Goal: Task Accomplishment & Management: Manage account settings

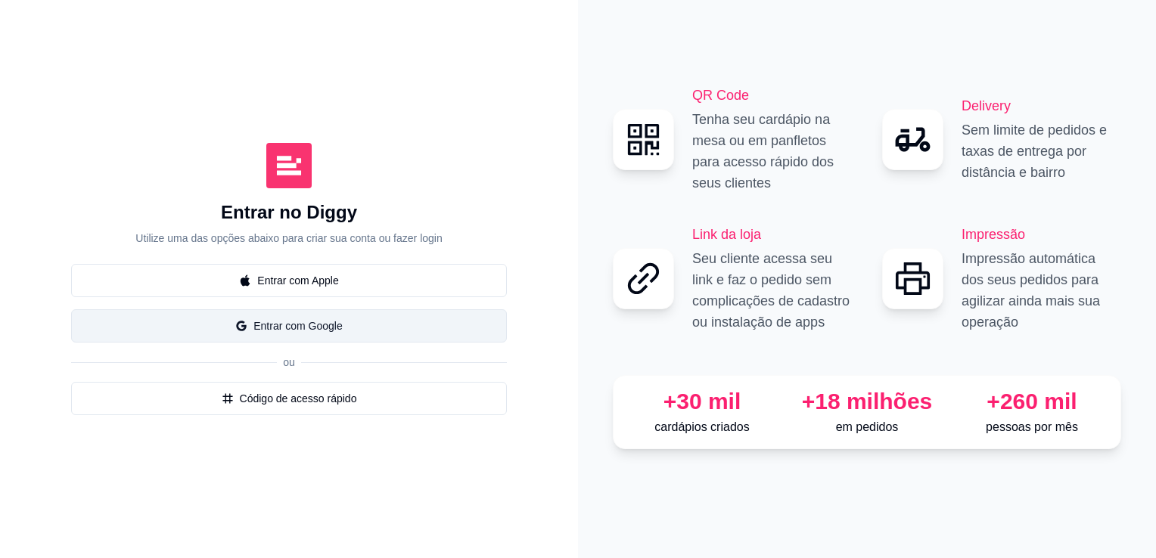
click at [324, 322] on button "Entrar com Google" at bounding box center [289, 325] width 436 height 33
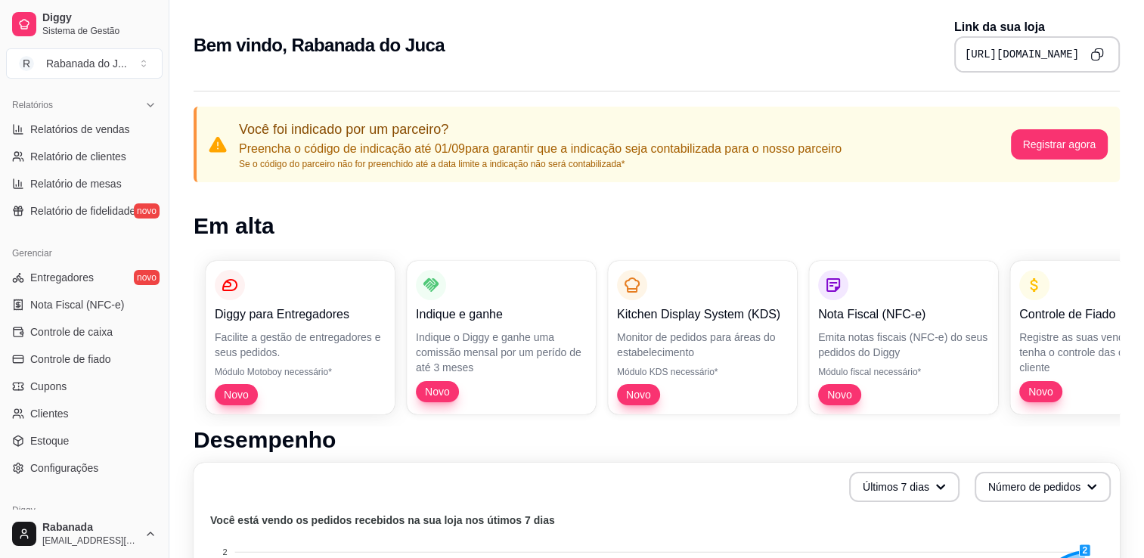
scroll to position [456, 0]
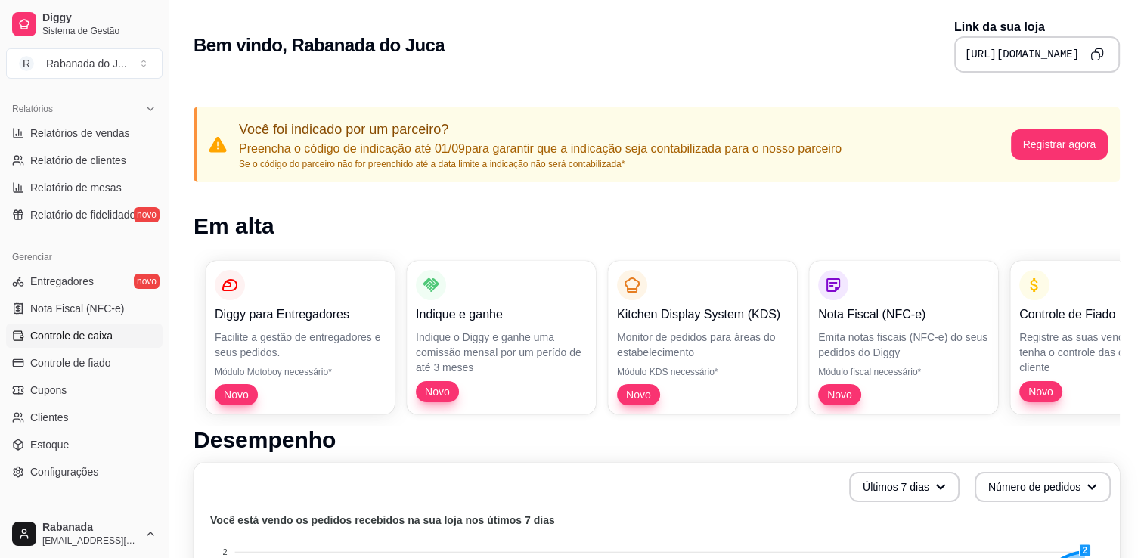
click at [74, 343] on link "Controle de caixa" at bounding box center [84, 336] width 157 height 24
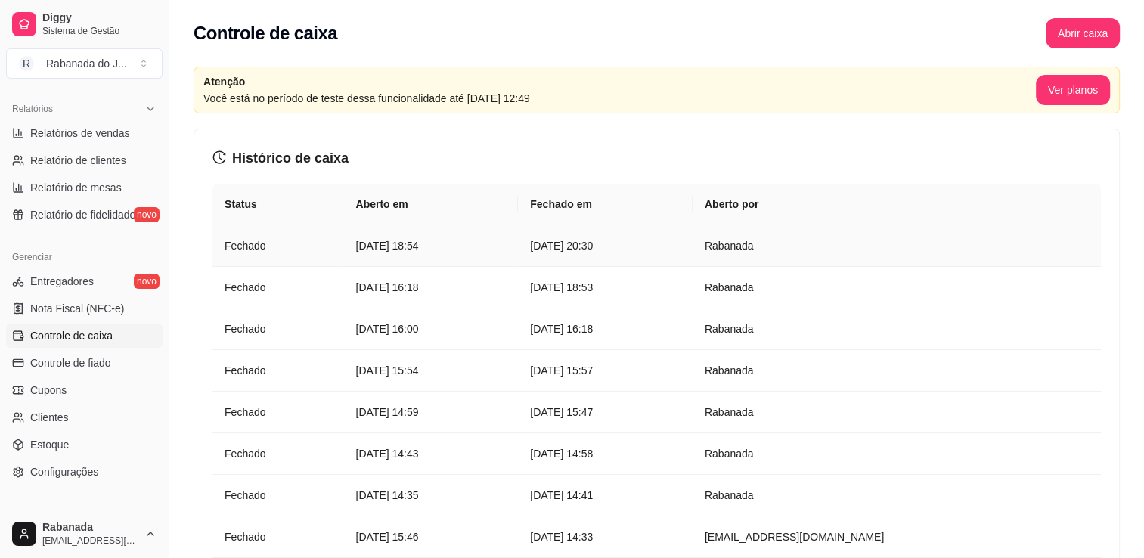
click at [428, 252] on article "[DATE] 18:54" at bounding box center [430, 245] width 151 height 17
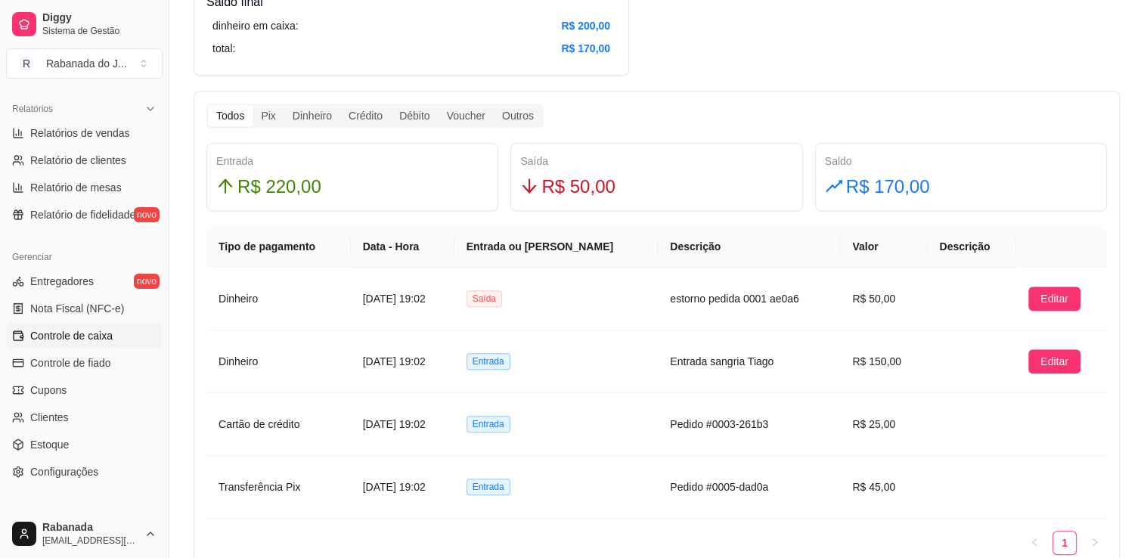
scroll to position [827, 0]
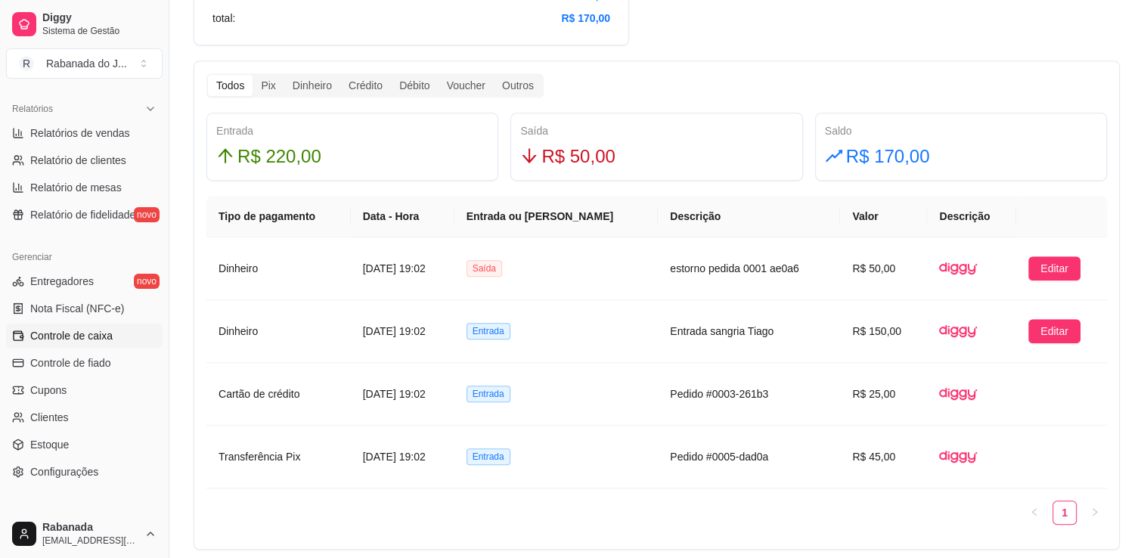
click at [99, 336] on span "Controle de caixa" at bounding box center [71, 335] width 82 height 15
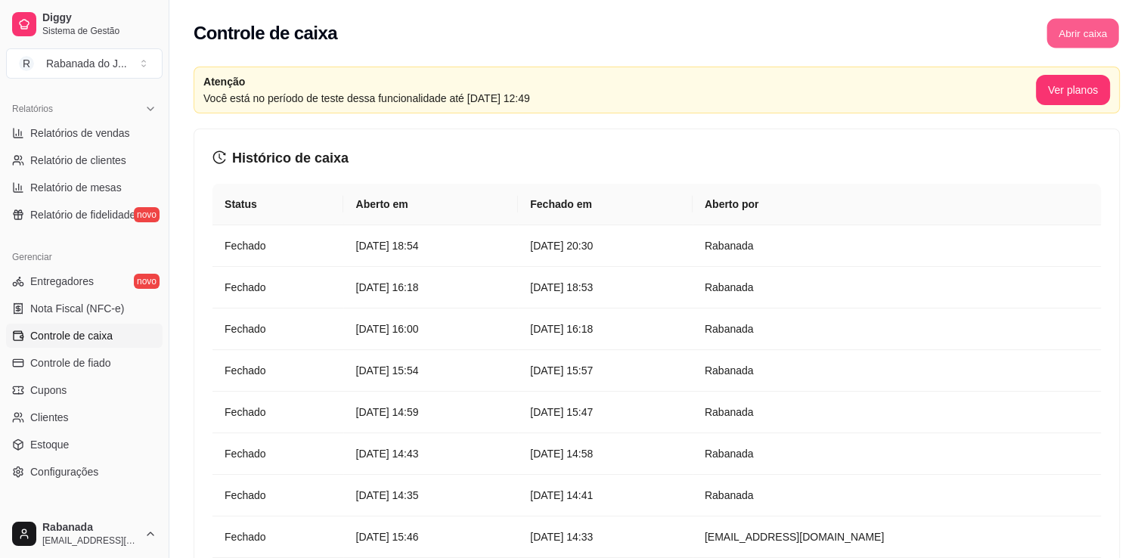
click at [1103, 26] on button "Abrir caixa" at bounding box center [1083, 33] width 72 height 29
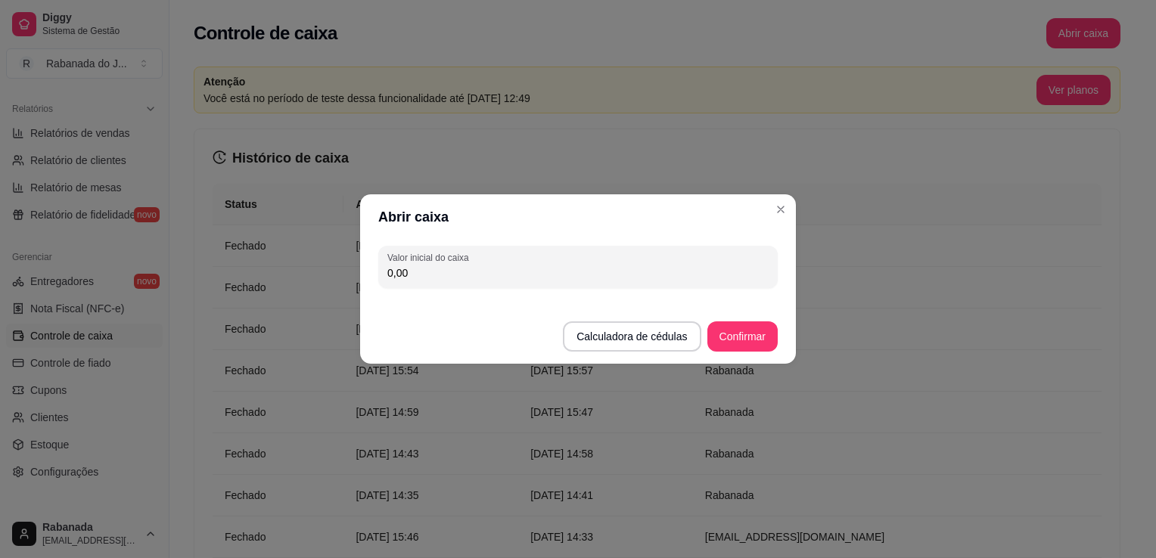
click at [726, 272] on input "0,00" at bounding box center [577, 272] width 381 height 15
type input "100,00"
click at [733, 340] on button "Confirmar" at bounding box center [742, 336] width 69 height 29
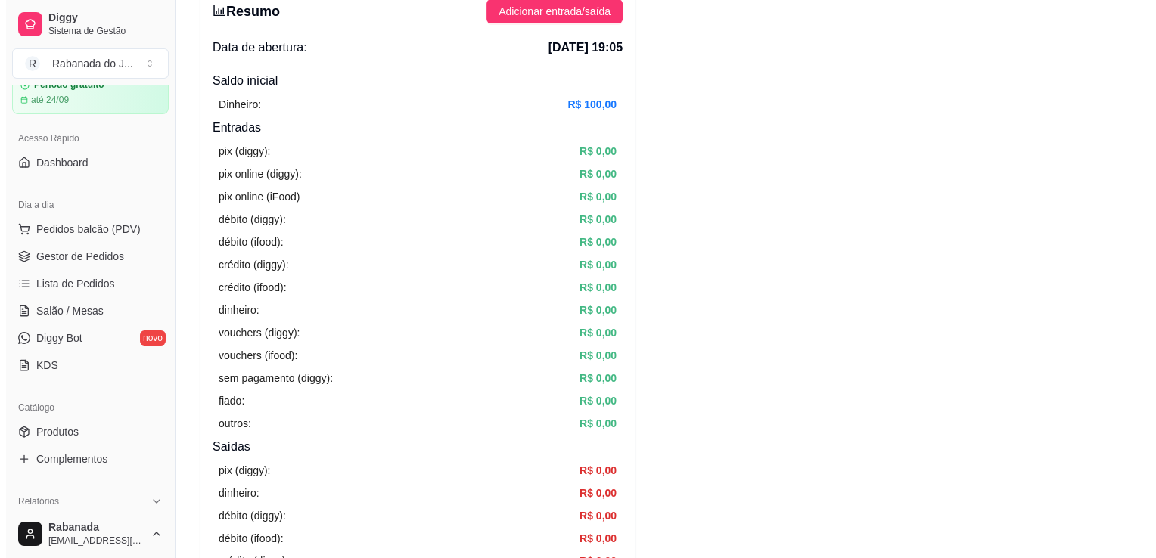
scroll to position [62, 0]
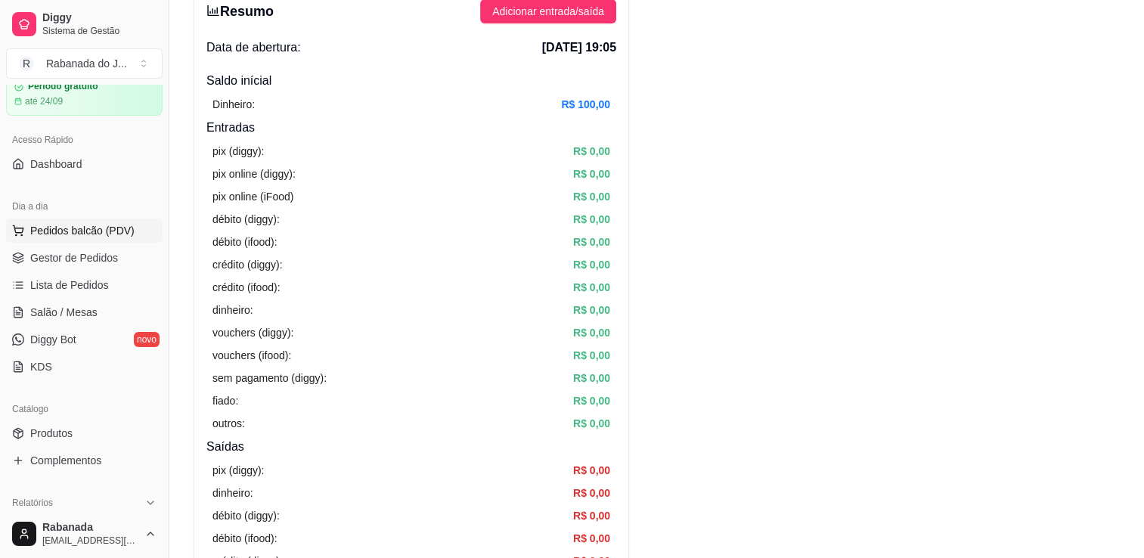
click at [111, 228] on span "Pedidos balcão (PDV)" at bounding box center [82, 230] width 104 height 15
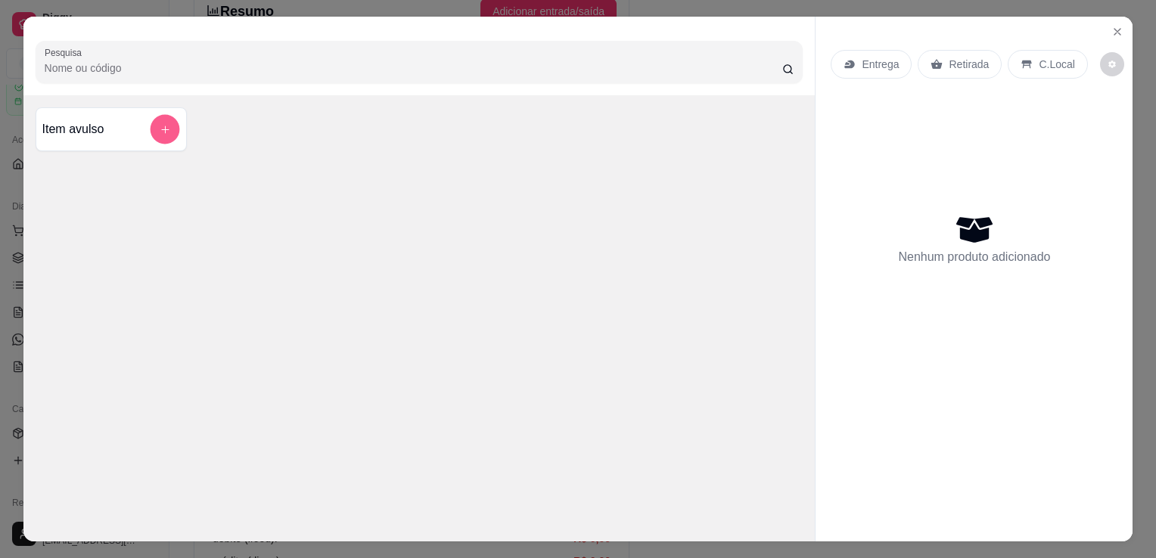
click at [164, 134] on button "add-separate-item" at bounding box center [164, 129] width 29 height 29
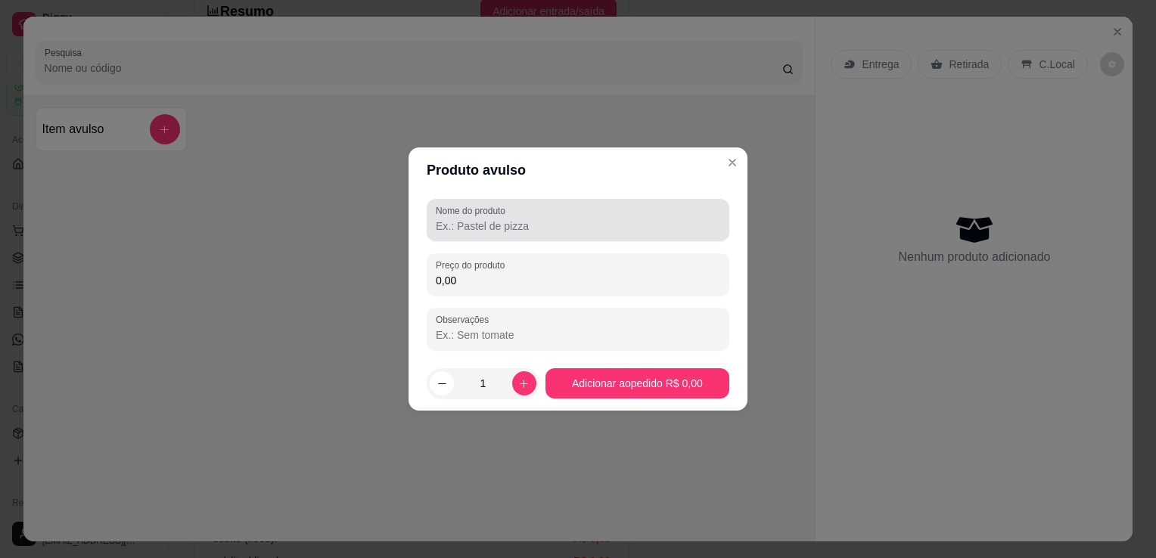
click at [461, 213] on label "Nome do produto" at bounding box center [473, 210] width 75 height 13
click at [461, 219] on input "Nome do produto" at bounding box center [578, 226] width 284 height 15
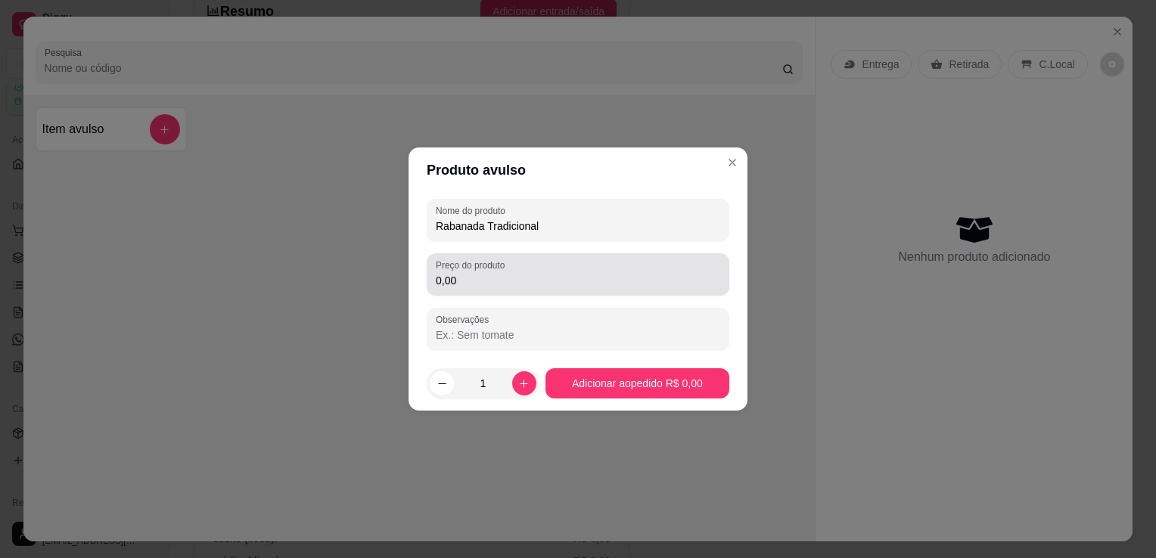
type input "Rabanada Tradicional"
click at [442, 288] on div "0,00" at bounding box center [578, 274] width 284 height 30
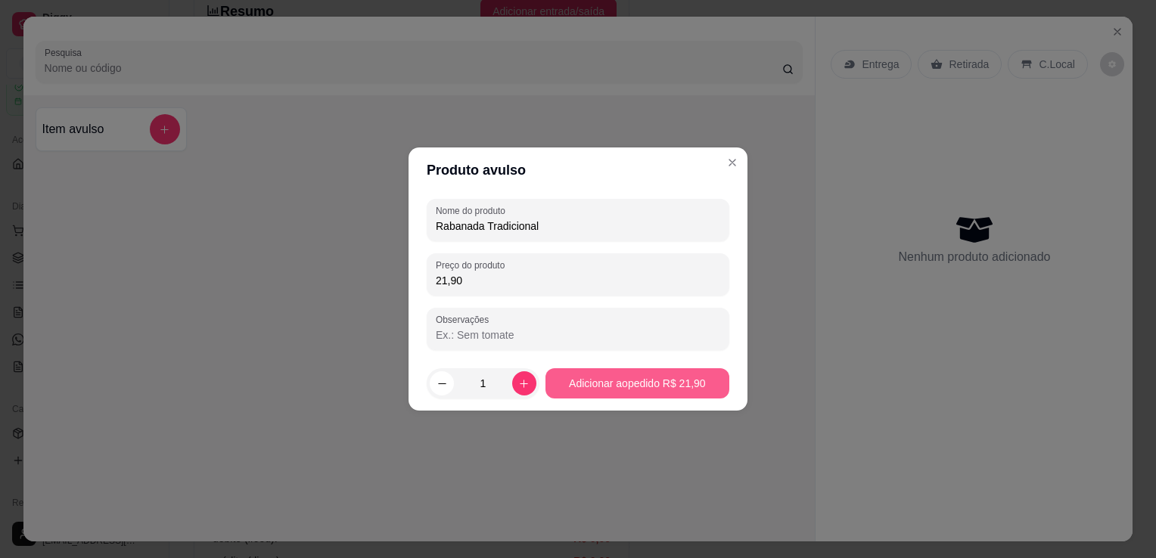
type input "21,90"
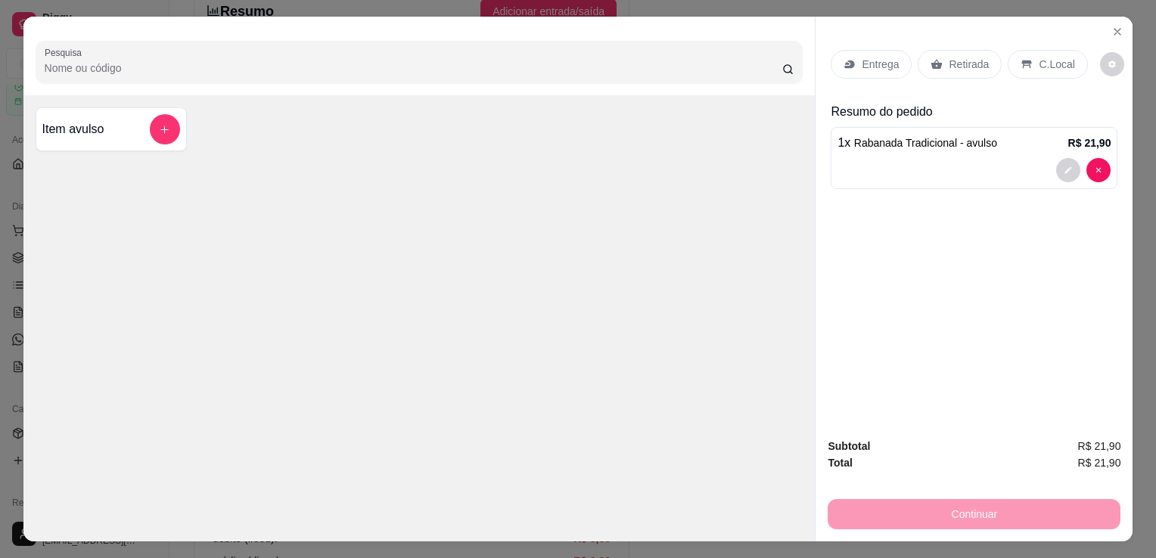
click at [1040, 57] on p "C.Local" at bounding box center [1056, 64] width 36 height 15
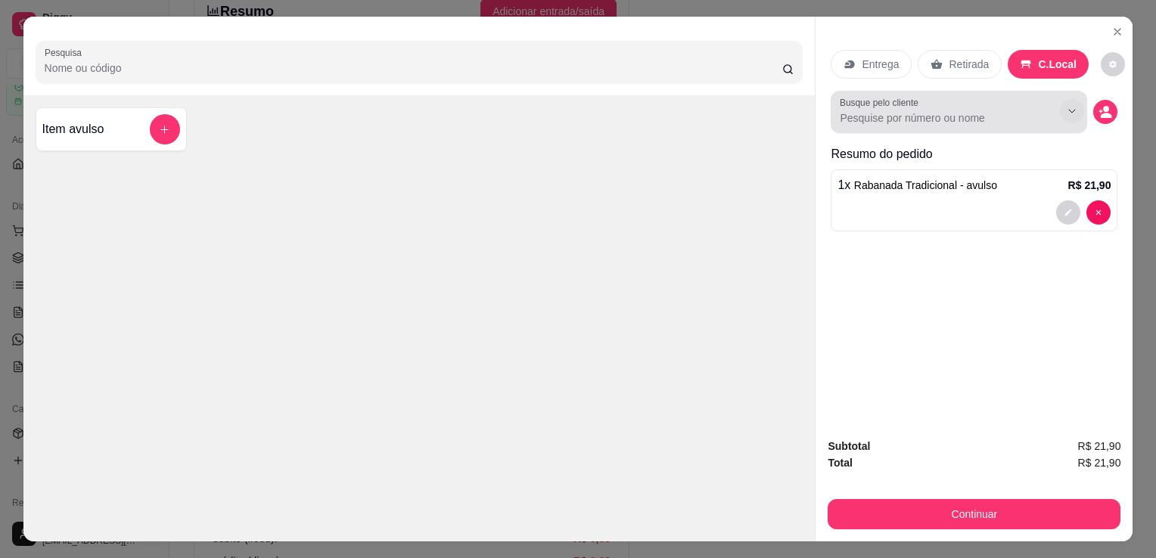
click at [1060, 104] on button "Show suggestions" at bounding box center [1072, 111] width 24 height 24
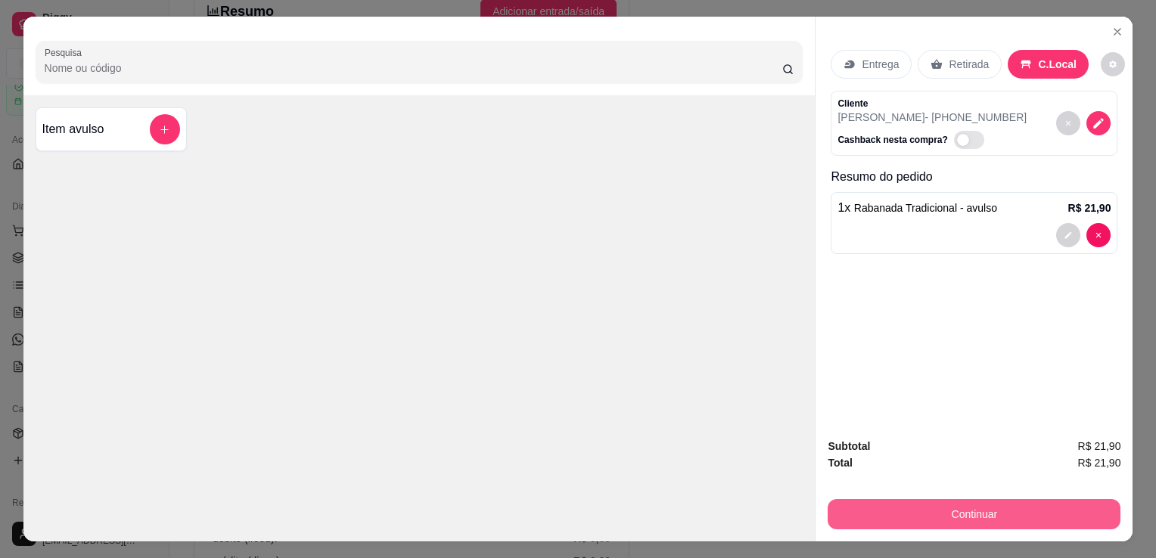
click at [980, 510] on button "Continuar" at bounding box center [973, 514] width 293 height 30
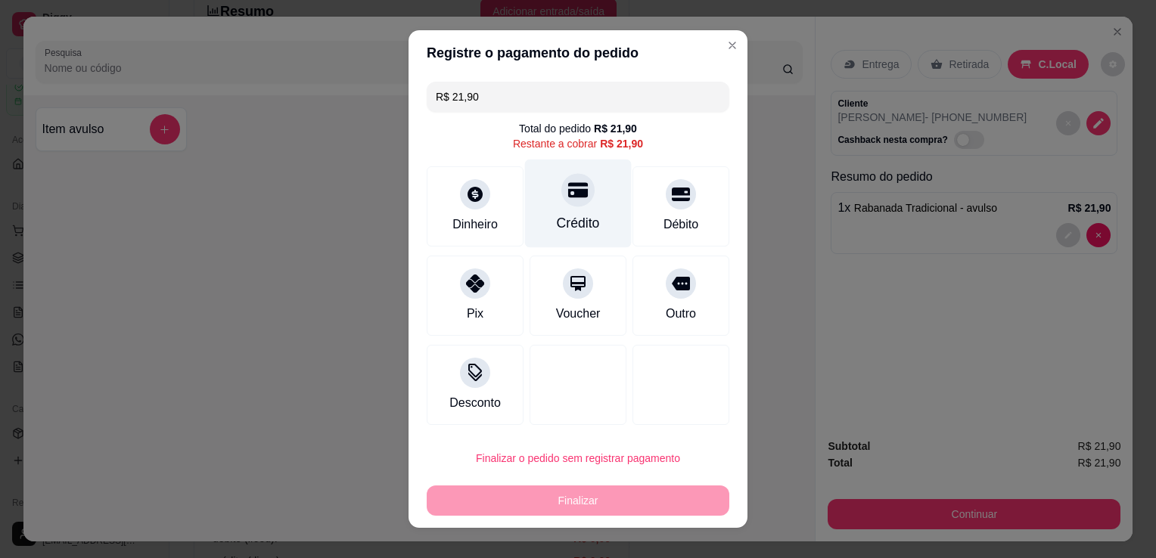
click at [557, 223] on div "Crédito" at bounding box center [578, 223] width 43 height 20
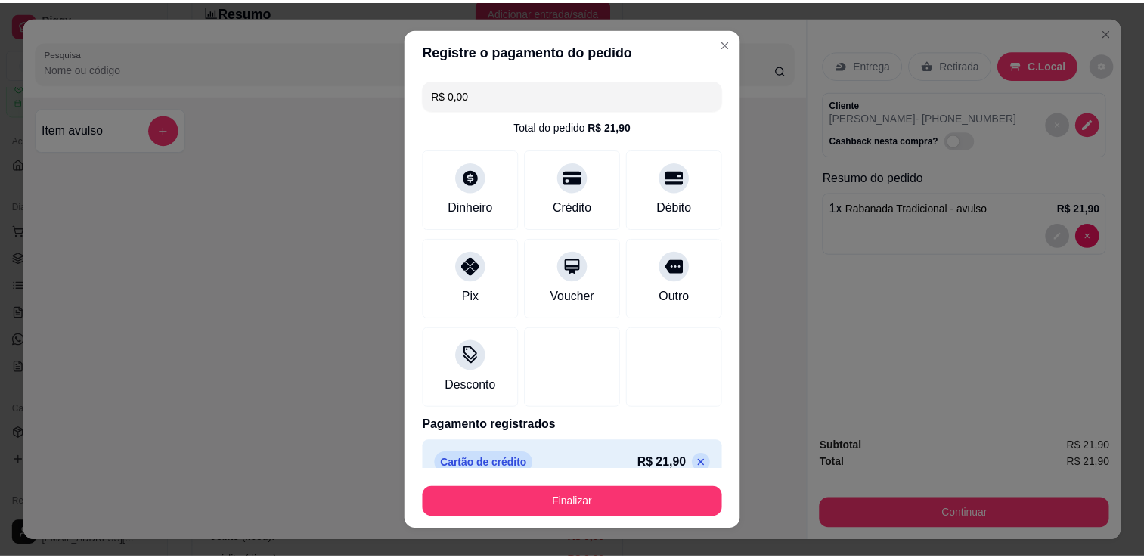
scroll to position [21, 0]
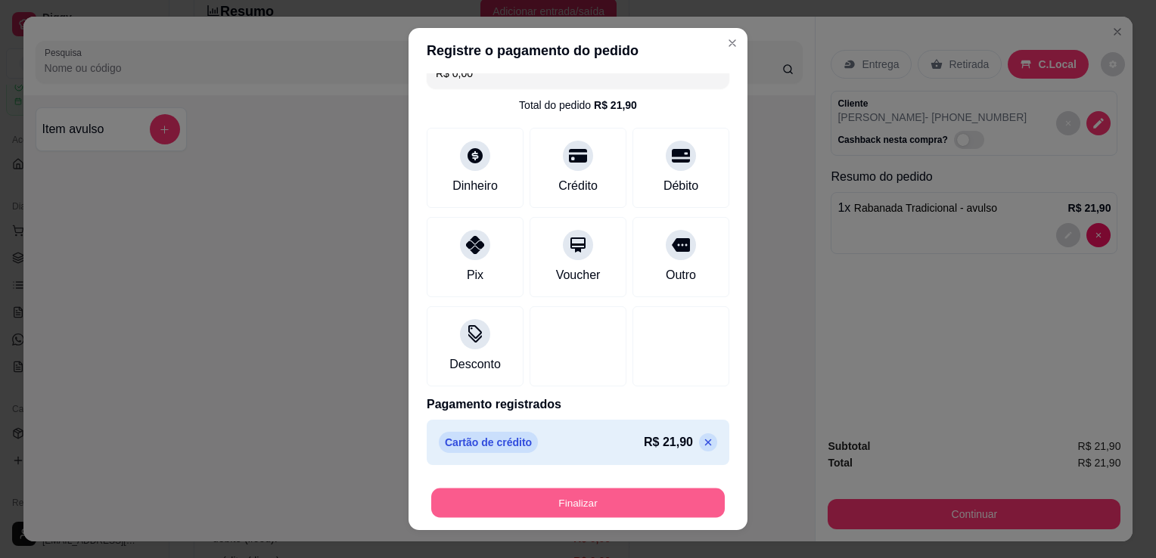
click at [575, 495] on button "Finalizar" at bounding box center [577, 503] width 293 height 29
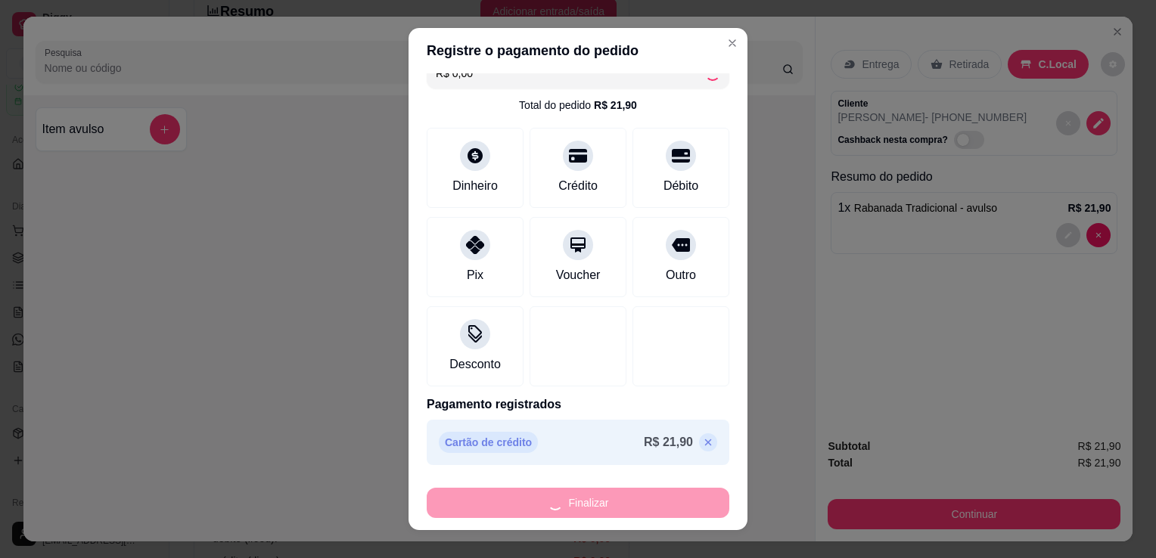
type input "-R$ 21,90"
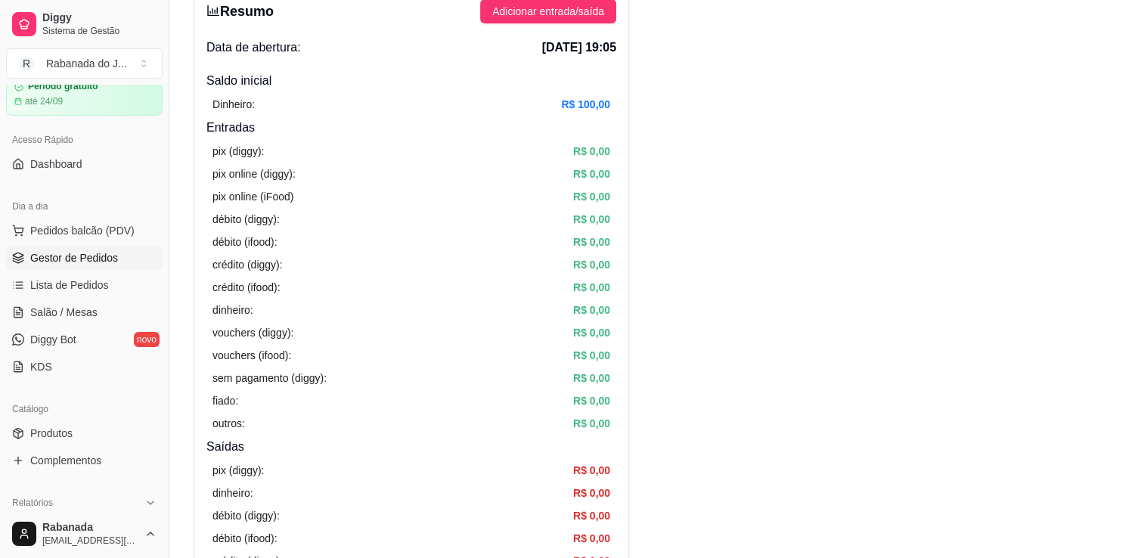
click at [64, 256] on span "Gestor de Pedidos" at bounding box center [74, 257] width 88 height 15
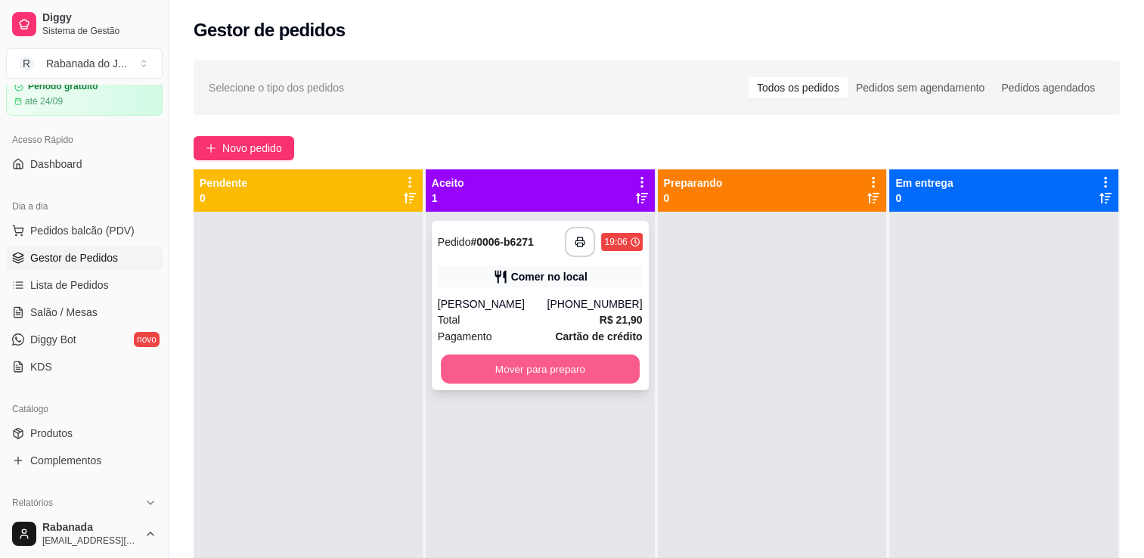
click at [547, 379] on button "Mover para preparo" at bounding box center [540, 369] width 199 height 29
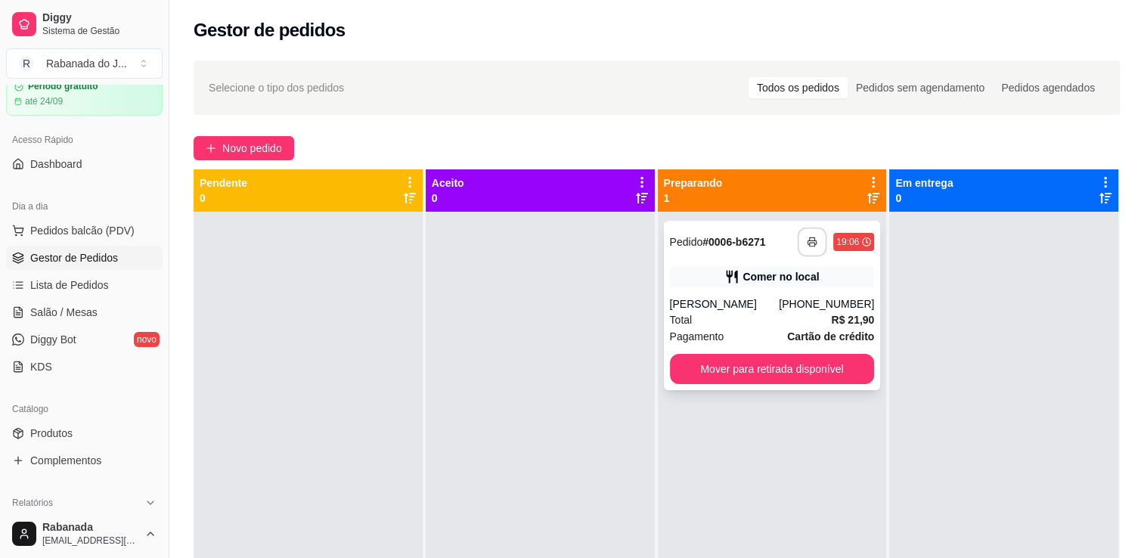
click at [799, 247] on button "button" at bounding box center [812, 242] width 29 height 29
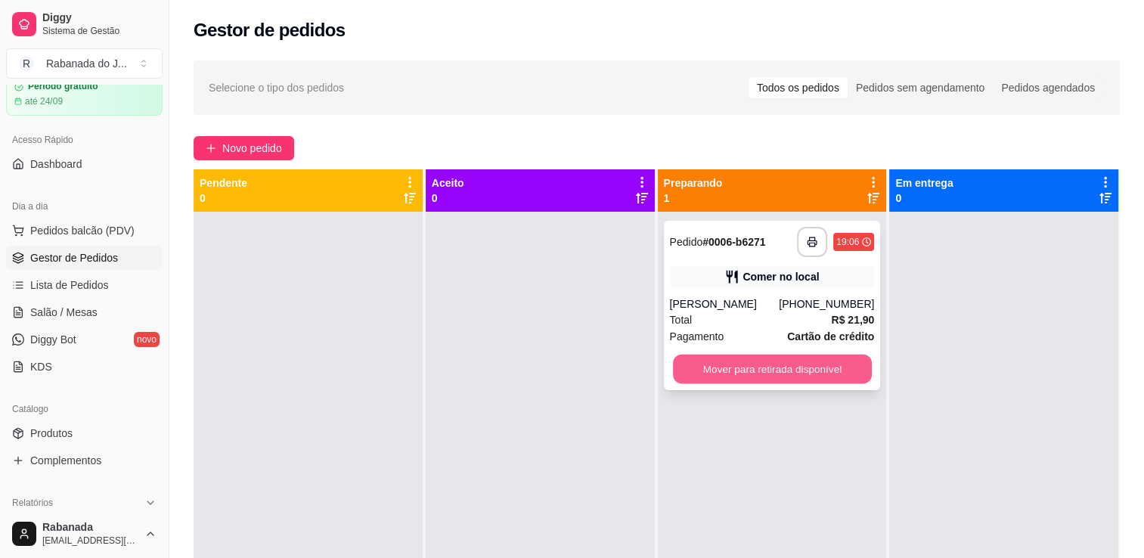
click at [727, 383] on div "Mover para retirada disponível" at bounding box center [772, 369] width 205 height 30
click at [758, 370] on button "Mover para retirada disponível" at bounding box center [772, 369] width 205 height 30
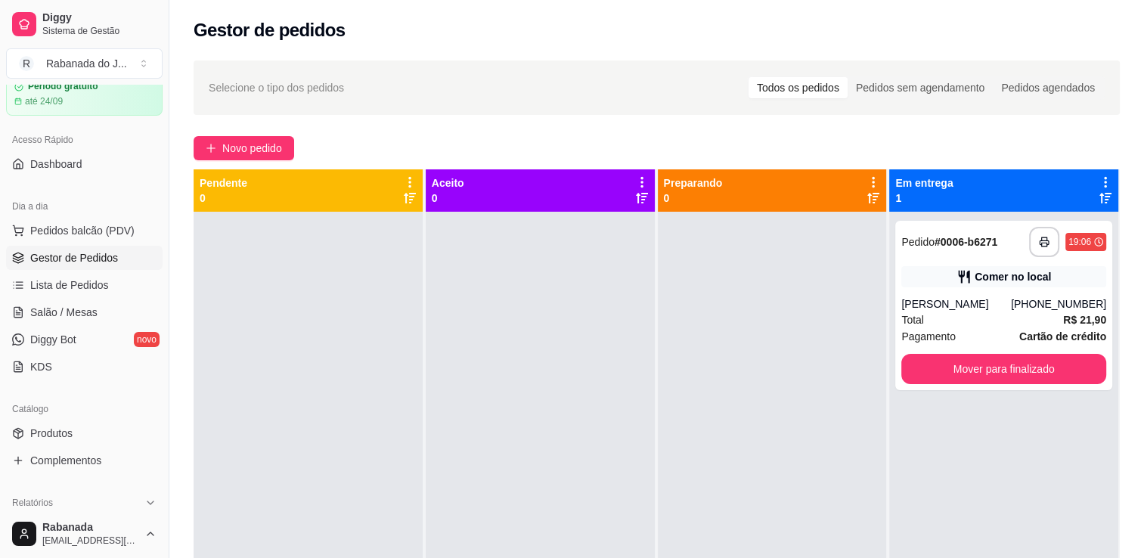
click at [115, 296] on ul "Pedidos balcão (PDV) Gestor de Pedidos Lista de Pedidos Salão / Mesas Diggy Bot…" at bounding box center [84, 299] width 157 height 160
click at [90, 287] on span "Lista de Pedidos" at bounding box center [69, 285] width 79 height 15
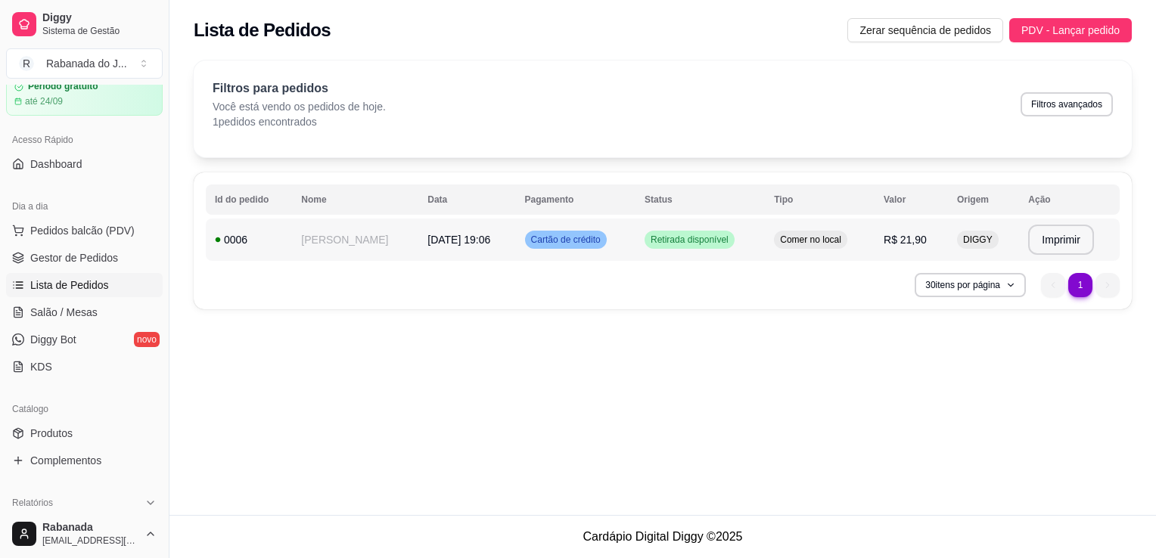
click at [475, 247] on td "[DATE] 19:06" at bounding box center [466, 240] width 97 height 42
click at [84, 261] on span "Gestor de Pedidos" at bounding box center [74, 257] width 88 height 15
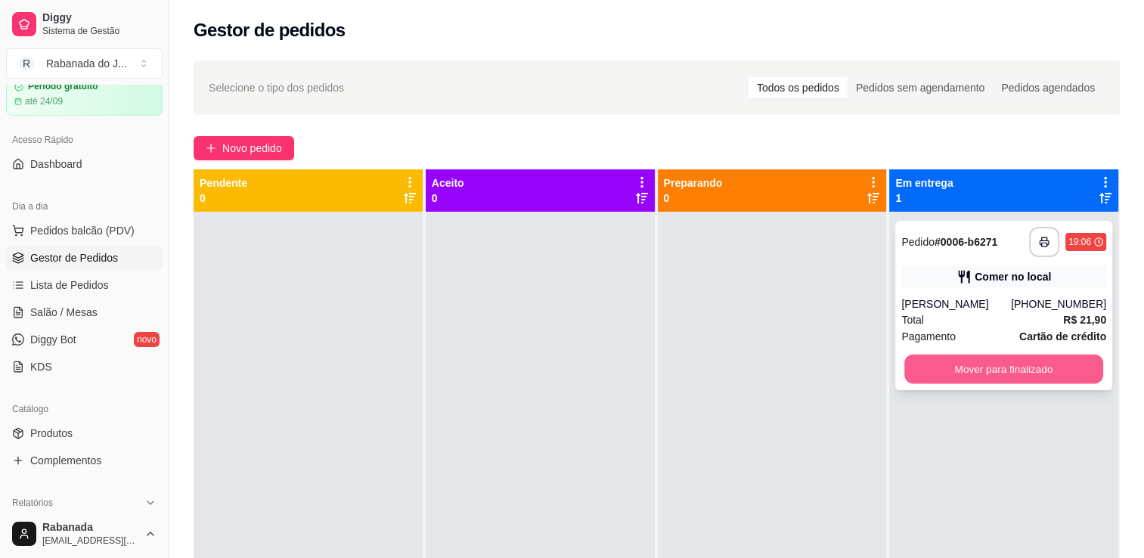
click at [935, 368] on button "Mover para finalizado" at bounding box center [1004, 369] width 199 height 29
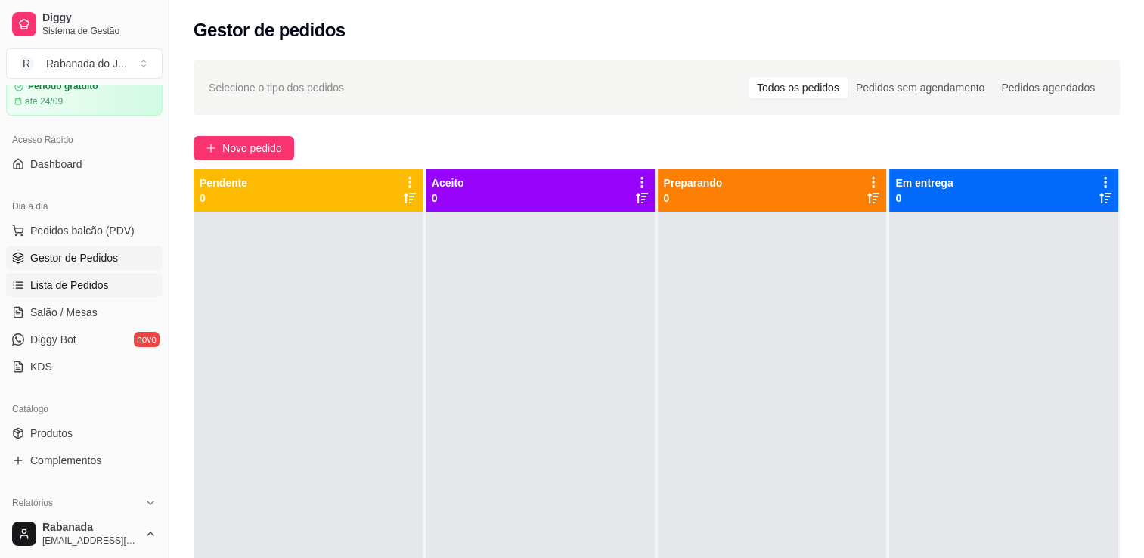
click at [88, 283] on span "Lista de Pedidos" at bounding box center [69, 285] width 79 height 15
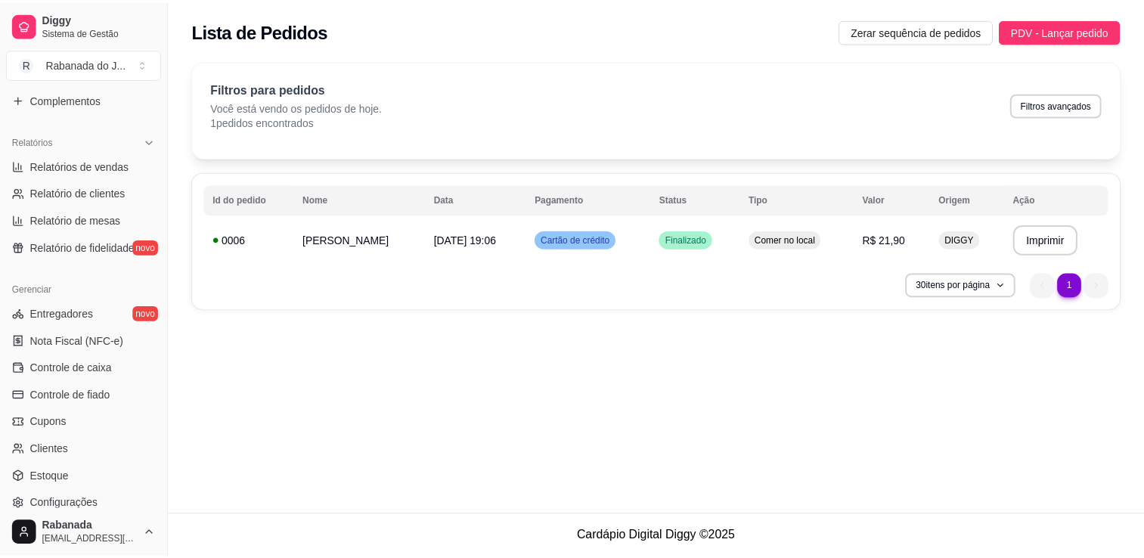
scroll to position [428, 0]
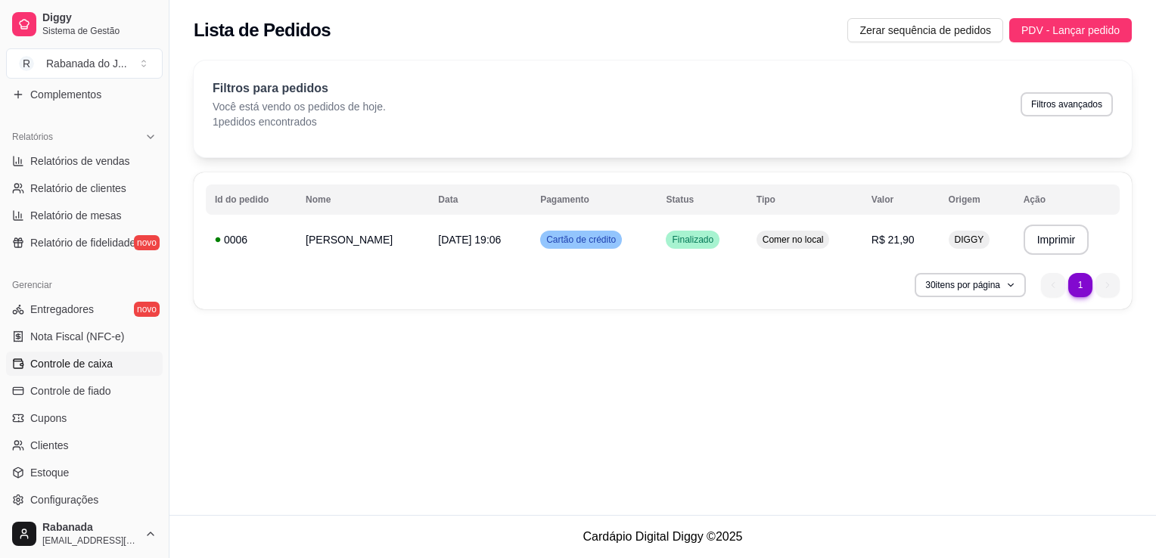
click at [79, 365] on span "Controle de caixa" at bounding box center [71, 363] width 82 height 15
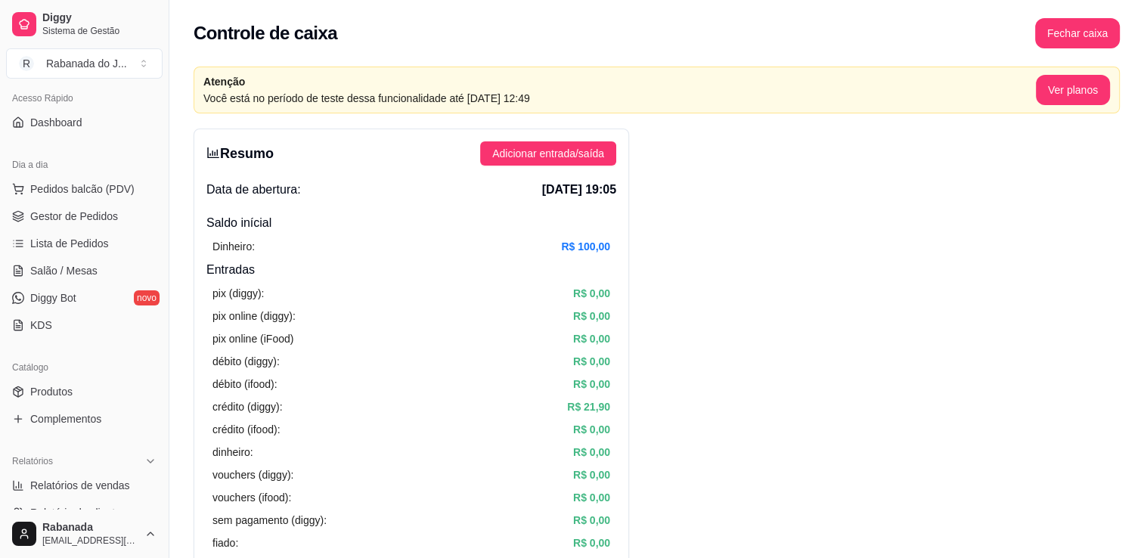
scroll to position [95, 0]
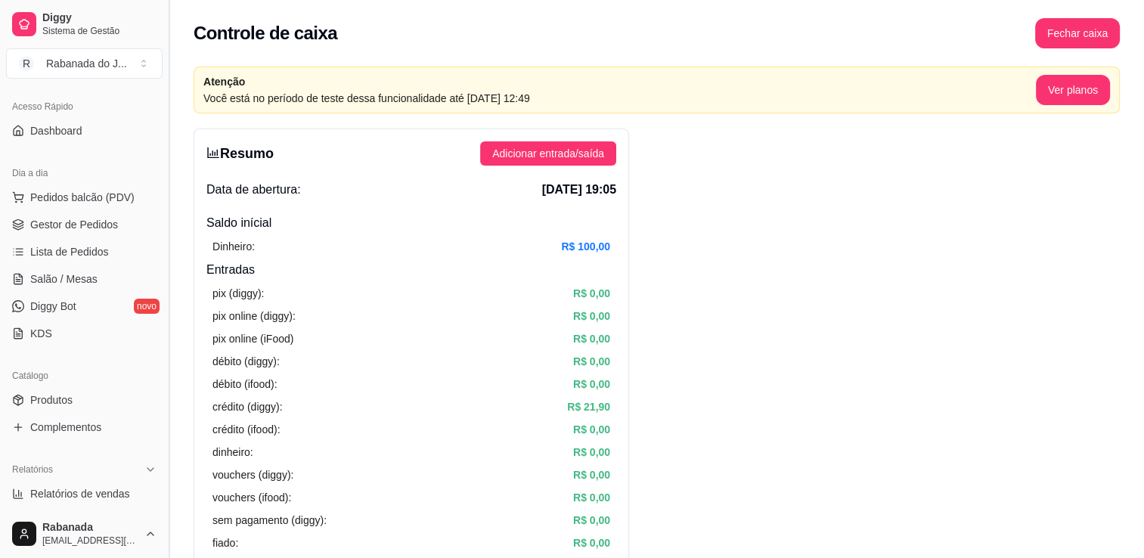
drag, startPoint x: 157, startPoint y: 163, endPoint x: 165, endPoint y: 213, distance: 50.5
click at [165, 213] on button "Toggle Sidebar" at bounding box center [169, 279] width 12 height 558
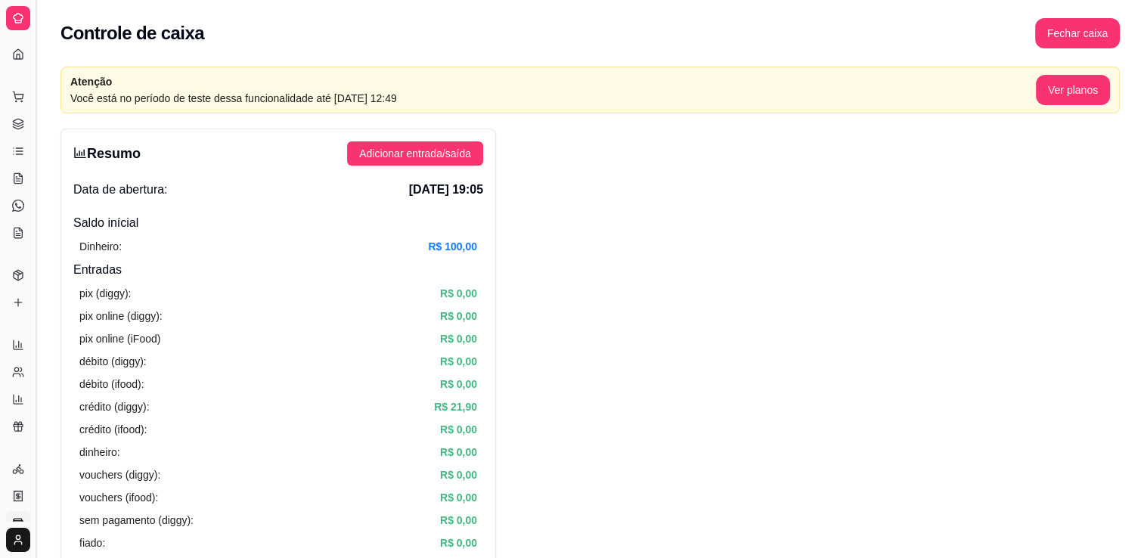
click at [36, 214] on button "Toggle Sidebar" at bounding box center [35, 279] width 12 height 558
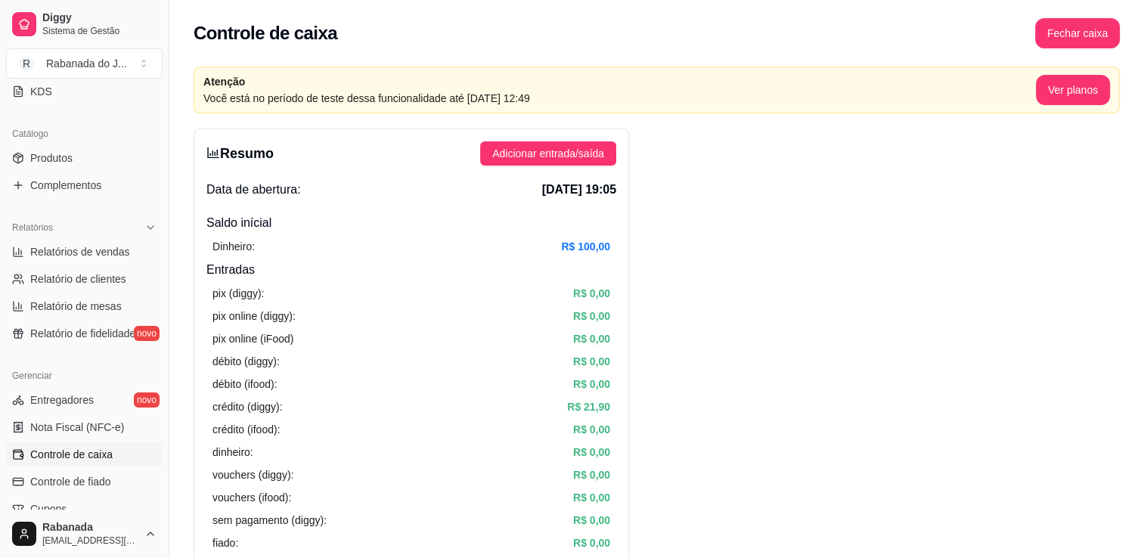
scroll to position [339, 0]
click at [47, 250] on span "Relatórios de vendas" at bounding box center [80, 250] width 100 height 15
select select "ALL"
select select "0"
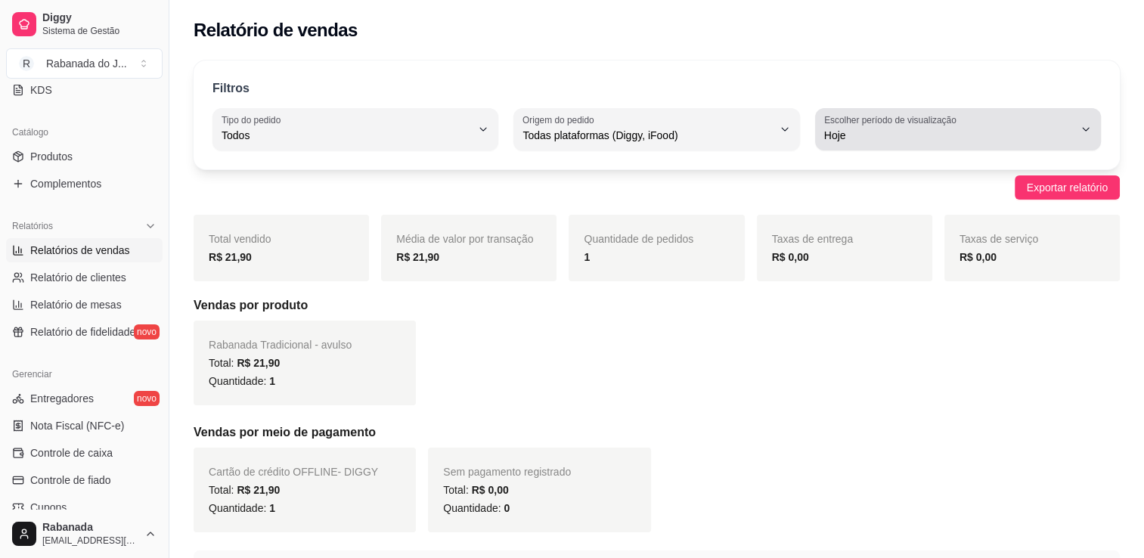
click at [1065, 138] on span "Hoje" at bounding box center [949, 135] width 250 height 15
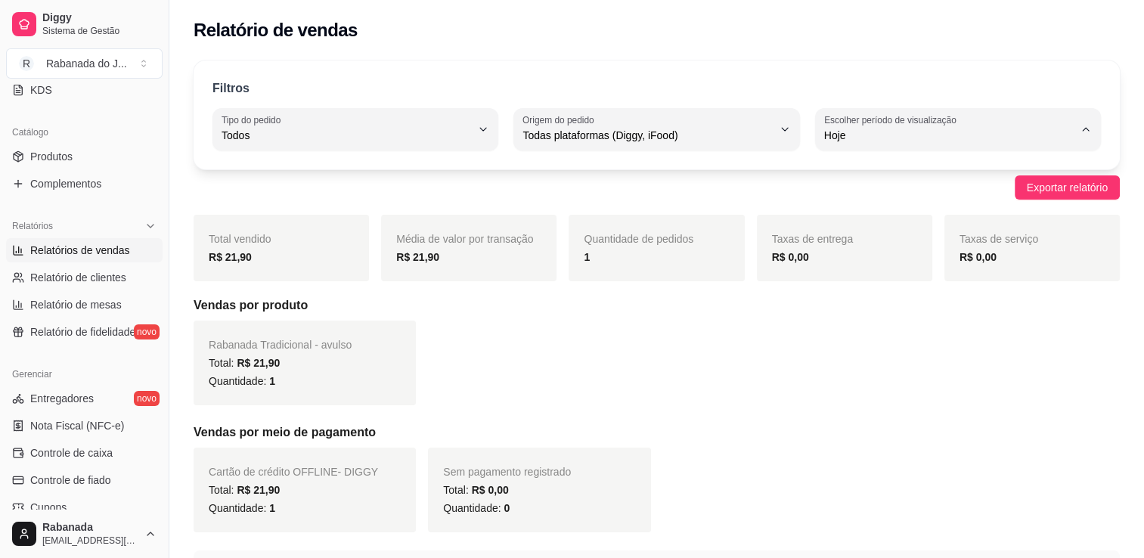
click at [950, 190] on span "Ontem" at bounding box center [951, 195] width 237 height 14
type input "1"
select select "1"
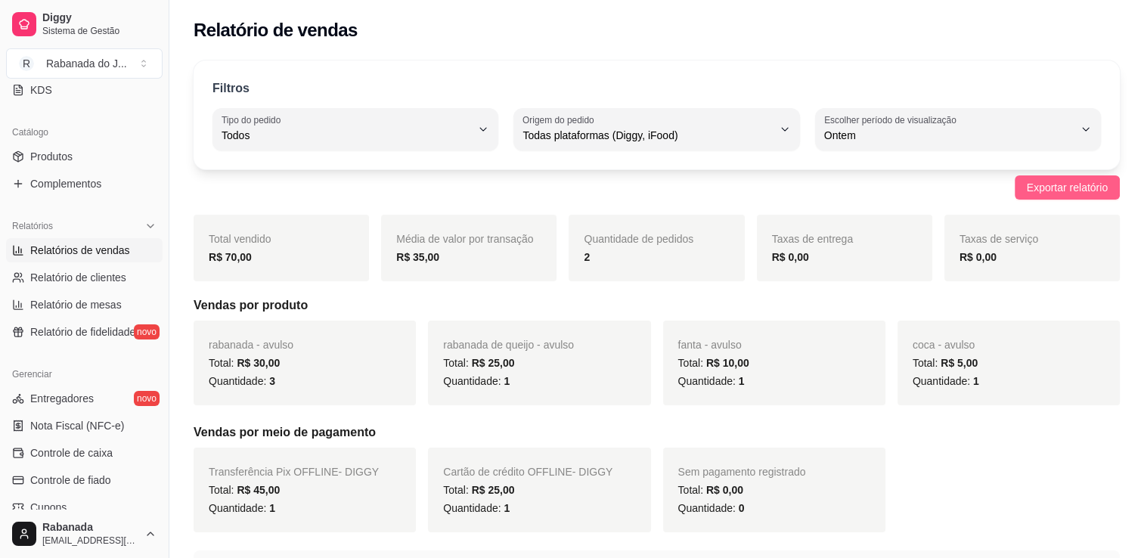
click at [1079, 192] on span "Exportar relatório" at bounding box center [1067, 187] width 81 height 17
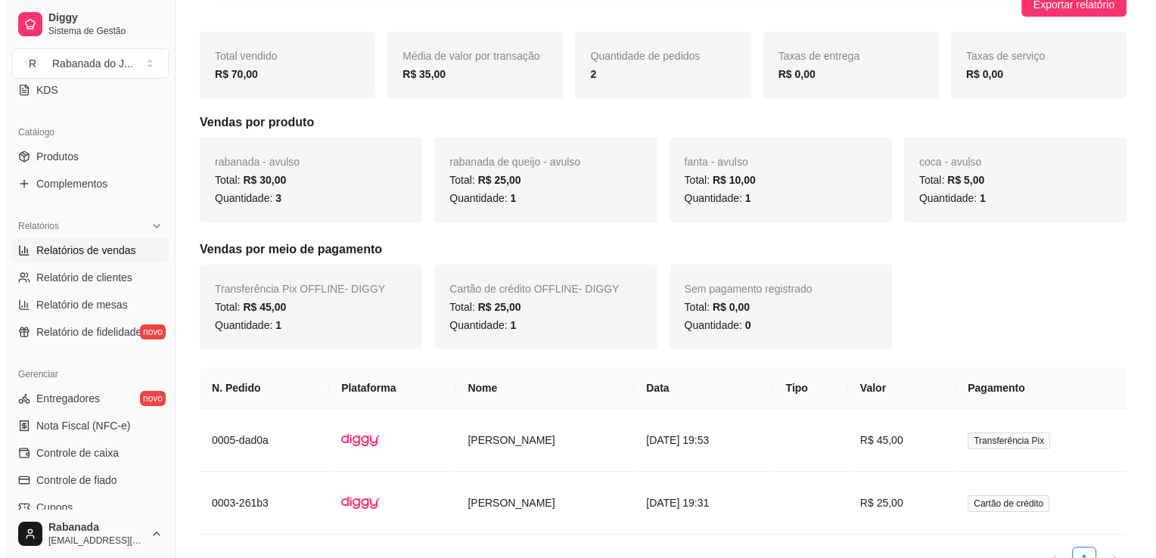
scroll to position [268, 0]
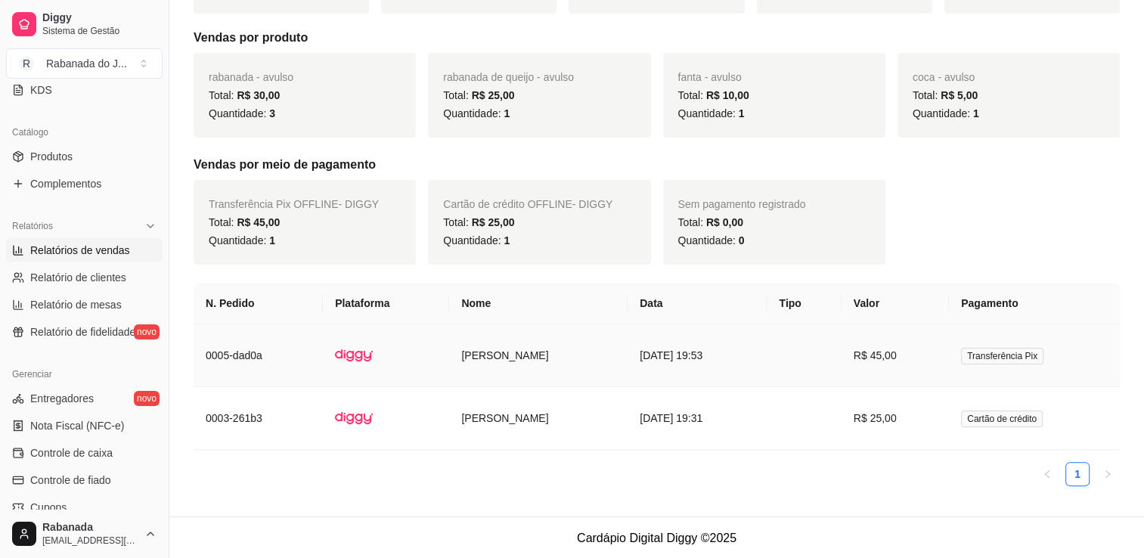
click at [712, 355] on td "[DATE] 19:53" at bounding box center [697, 355] width 139 height 63
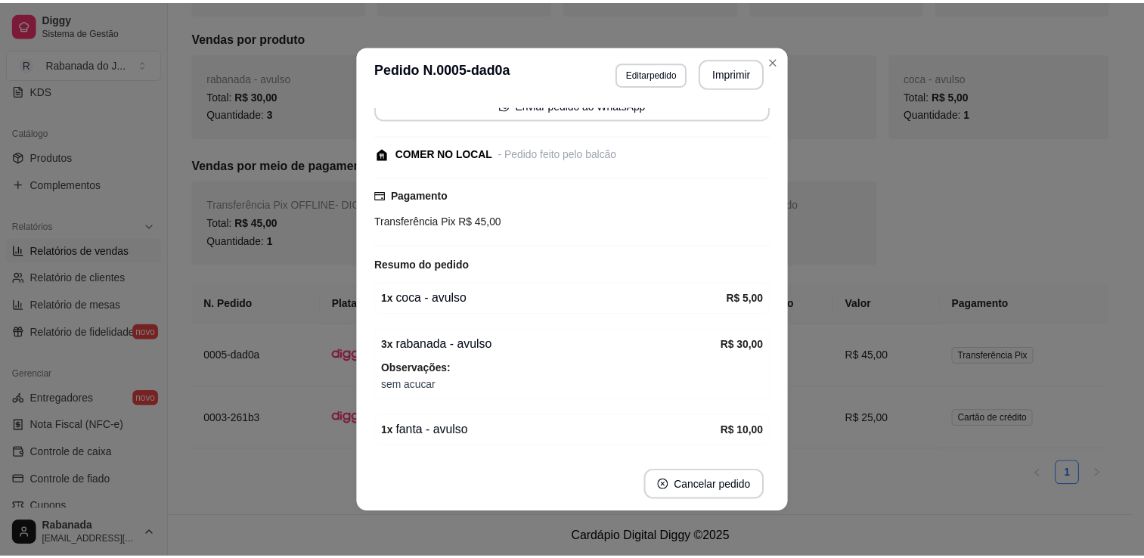
scroll to position [173, 0]
